Goal: Transaction & Acquisition: Book appointment/travel/reservation

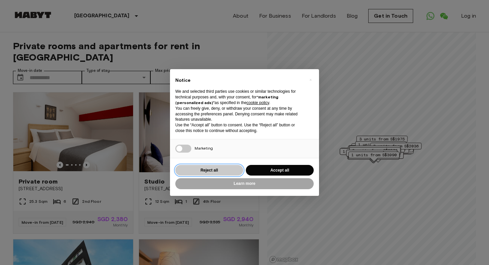
click at [218, 170] on button "Reject all" at bounding box center [209, 170] width 68 height 11
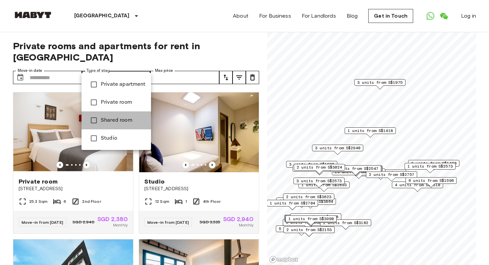
click at [123, 122] on span "Shared room" at bounding box center [123, 120] width 45 height 8
type input "**********"
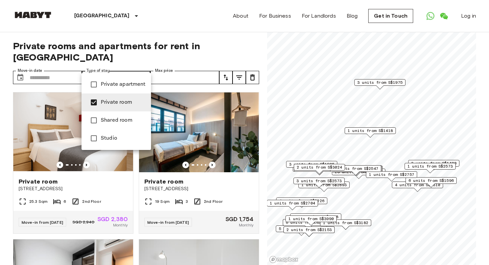
click at [187, 63] on div at bounding box center [244, 132] width 489 height 265
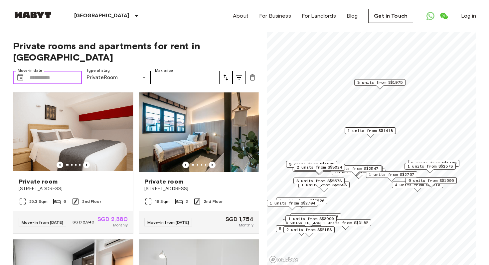
click at [46, 71] on input "Move-in date" at bounding box center [56, 77] width 52 height 13
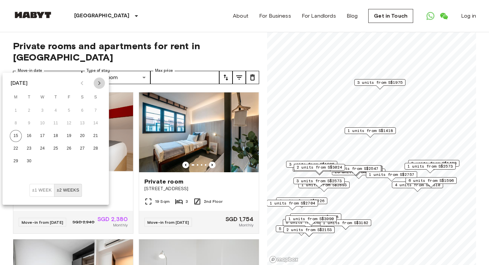
click at [101, 86] on icon "Next month" at bounding box center [99, 83] width 8 height 8
click at [42, 137] on button "15" at bounding box center [43, 136] width 12 height 12
type input "**********"
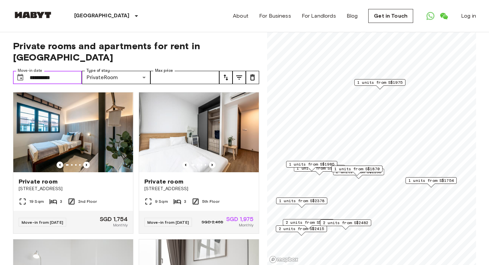
click at [59, 71] on input "**********" at bounding box center [56, 77] width 52 height 13
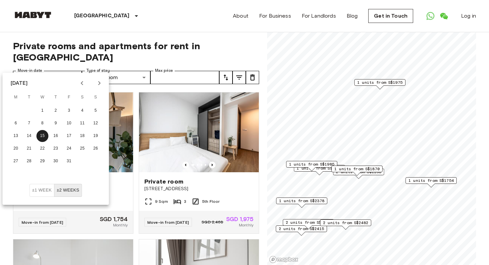
click at [76, 38] on div "**********" at bounding box center [136, 148] width 246 height 233
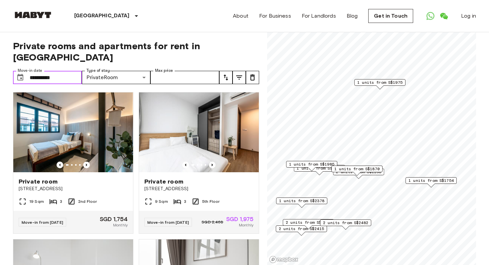
click at [429, 180] on span "1 units from S$1754" at bounding box center [431, 181] width 45 height 6
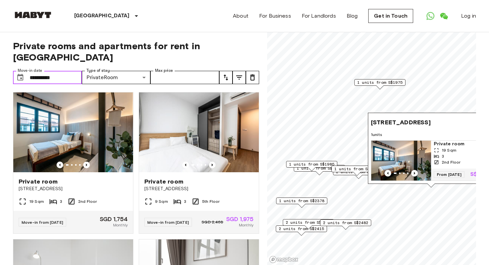
click at [398, 125] on span "[STREET_ADDRESS]" at bounding box center [401, 122] width 60 height 8
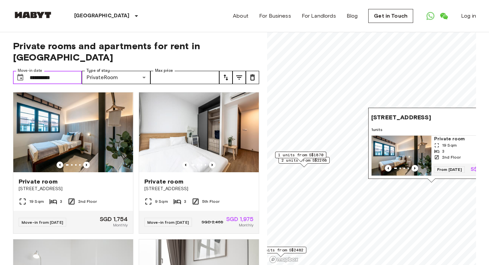
click at [402, 116] on span "[STREET_ADDRESS]" at bounding box center [401, 117] width 60 height 8
click at [450, 137] on span "Private room" at bounding box center [461, 139] width 55 height 7
click at [34, 71] on input "**********" at bounding box center [56, 77] width 52 height 13
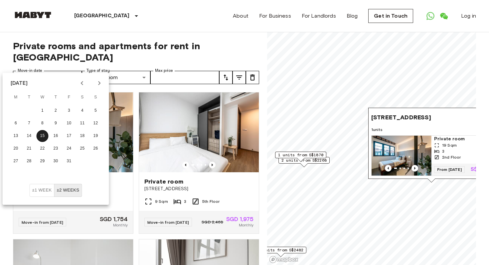
click at [67, 190] on button "±2 weeks" at bounding box center [68, 190] width 28 height 13
click at [148, 26] on div "[GEOGRAPHIC_DATA] [GEOGRAPHIC_DATA] [GEOGRAPHIC_DATA] [GEOGRAPHIC_DATA] [GEOGRA…" at bounding box center [244, 16] width 463 height 32
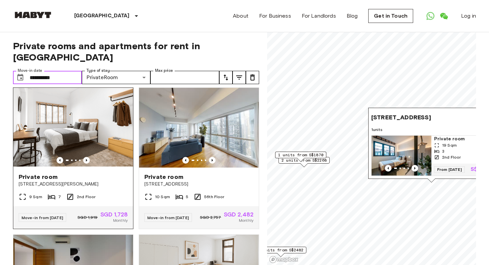
scroll to position [738, 0]
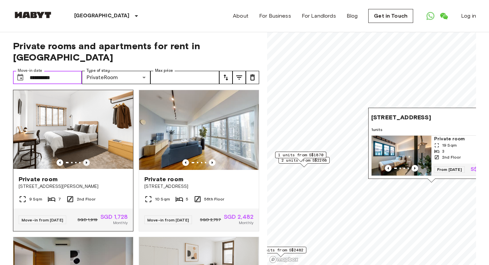
click at [85, 159] on icon "Previous image" at bounding box center [86, 162] width 7 height 7
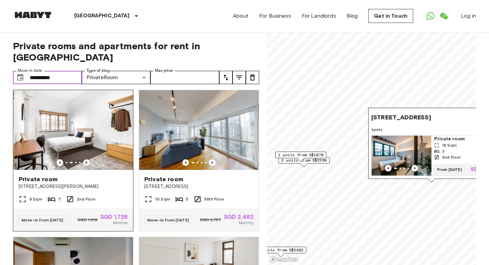
click at [85, 159] on icon "Previous image" at bounding box center [86, 162] width 7 height 7
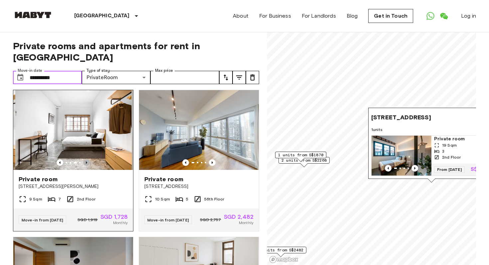
click at [85, 159] on icon "Previous image" at bounding box center [86, 162] width 7 height 7
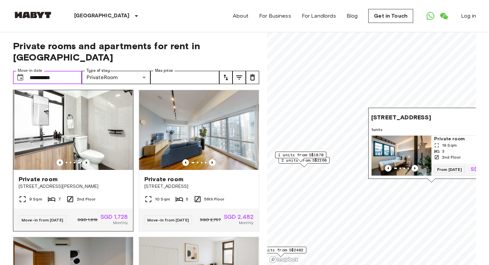
click at [85, 159] on icon "Previous image" at bounding box center [86, 162] width 7 height 7
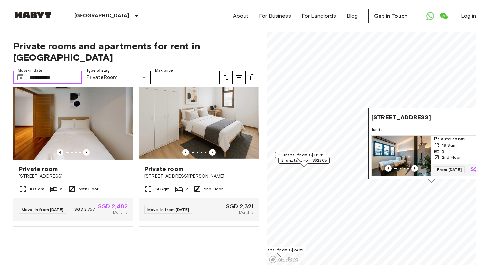
scroll to position [892, 0]
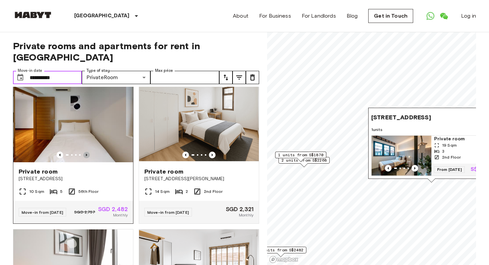
click at [86, 152] on icon "Previous image" at bounding box center [86, 155] width 7 height 7
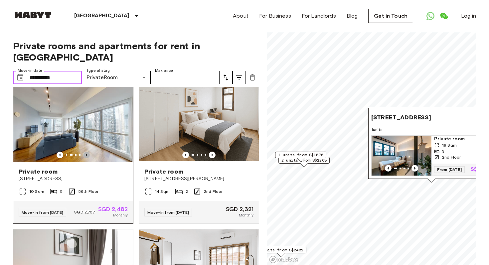
click at [86, 152] on icon "Previous image" at bounding box center [86, 155] width 7 height 7
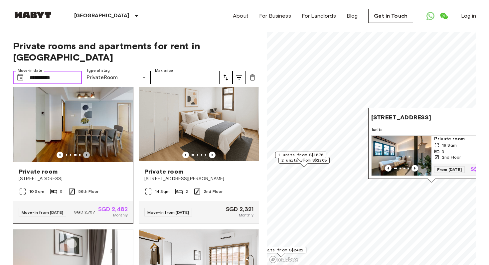
click at [86, 152] on icon "Previous image" at bounding box center [86, 155] width 7 height 7
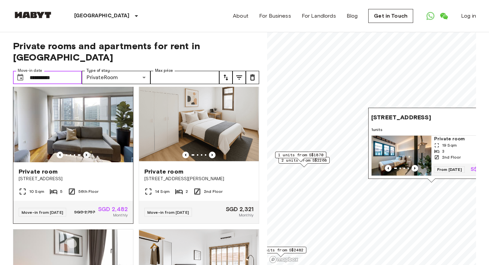
click at [86, 152] on icon "Previous image" at bounding box center [86, 155] width 7 height 7
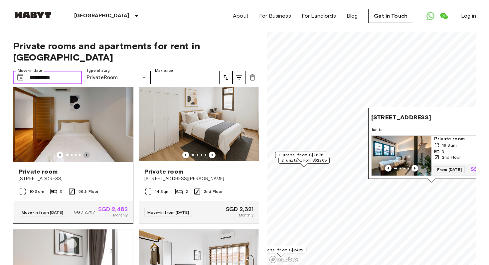
click at [86, 152] on icon "Previous image" at bounding box center [86, 155] width 7 height 7
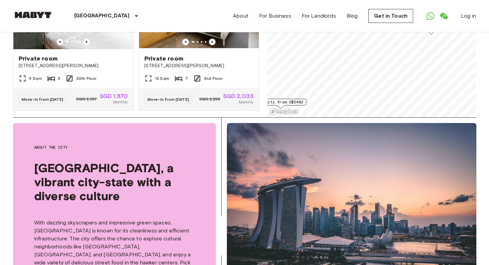
scroll to position [0, 0]
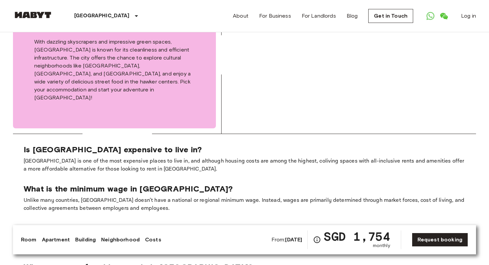
scroll to position [935, 0]
